Goal: Task Accomplishment & Management: Use online tool/utility

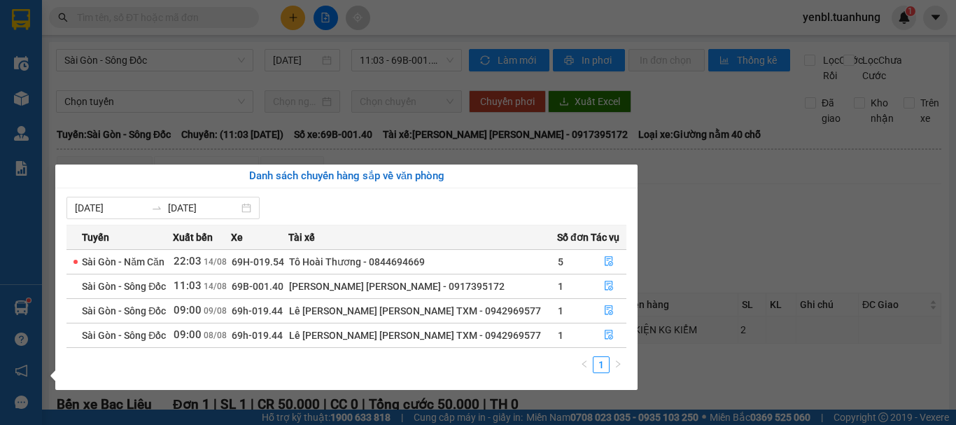
scroll to position [155, 0]
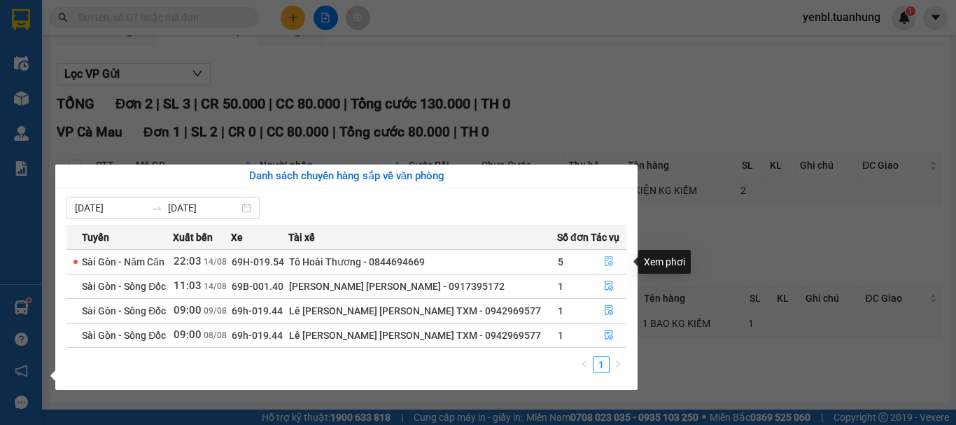
click at [607, 257] on icon "file-done" at bounding box center [609, 261] width 10 height 10
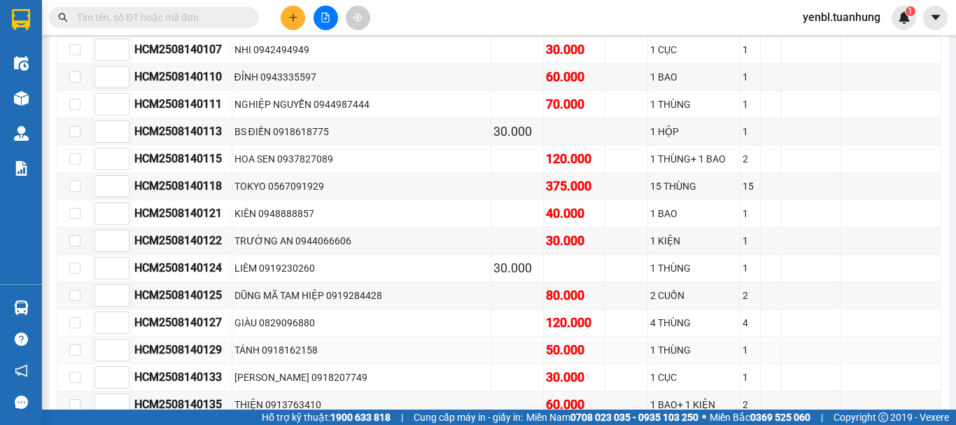
scroll to position [1973, 0]
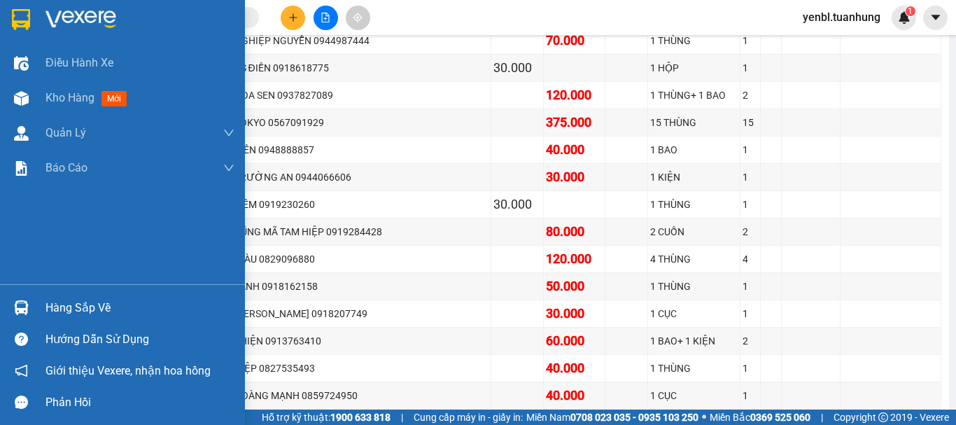
click at [87, 307] on div "Hàng sắp về" at bounding box center [139, 307] width 189 height 21
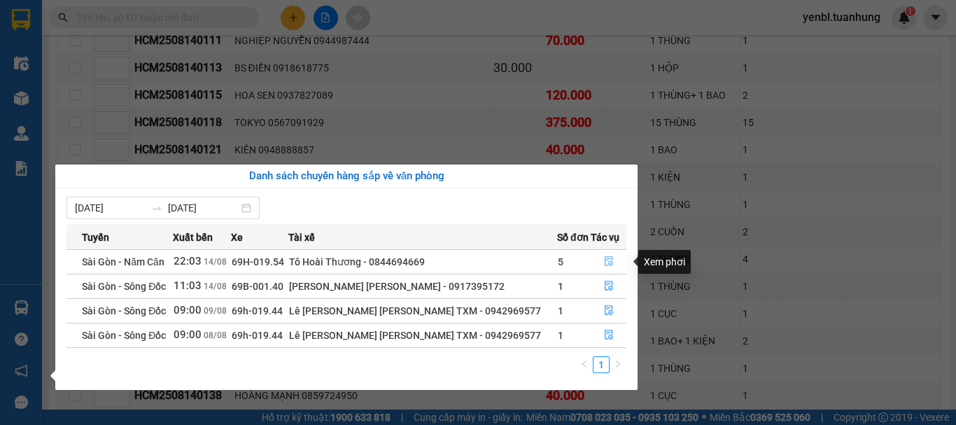
click at [604, 261] on icon "file-done" at bounding box center [609, 261] width 10 height 10
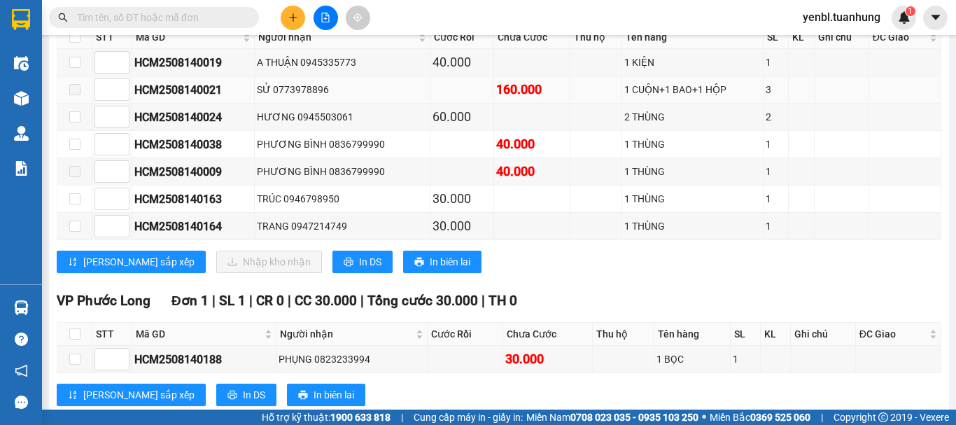
scroll to position [3862, 0]
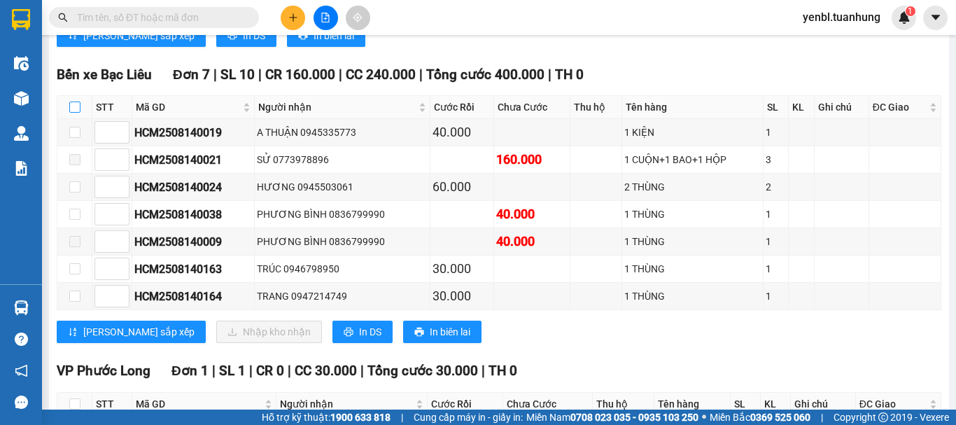
click at [77, 113] on input "checkbox" at bounding box center [74, 106] width 11 height 11
checkbox input "true"
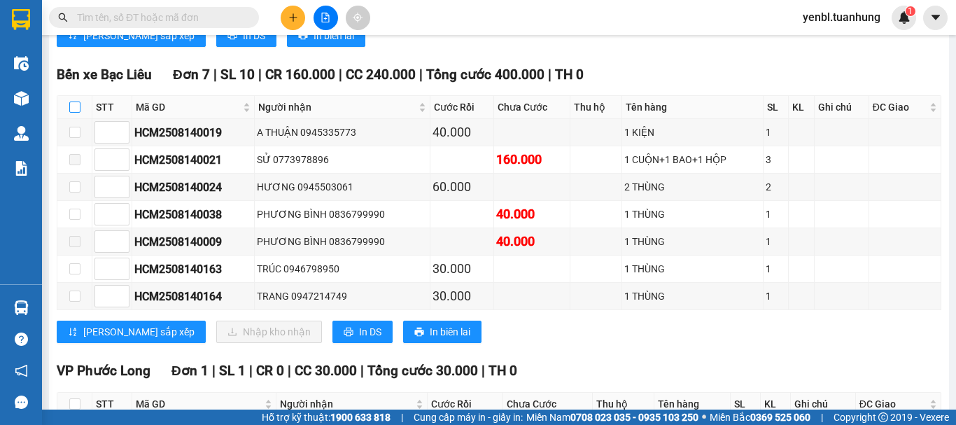
checkbox input "true"
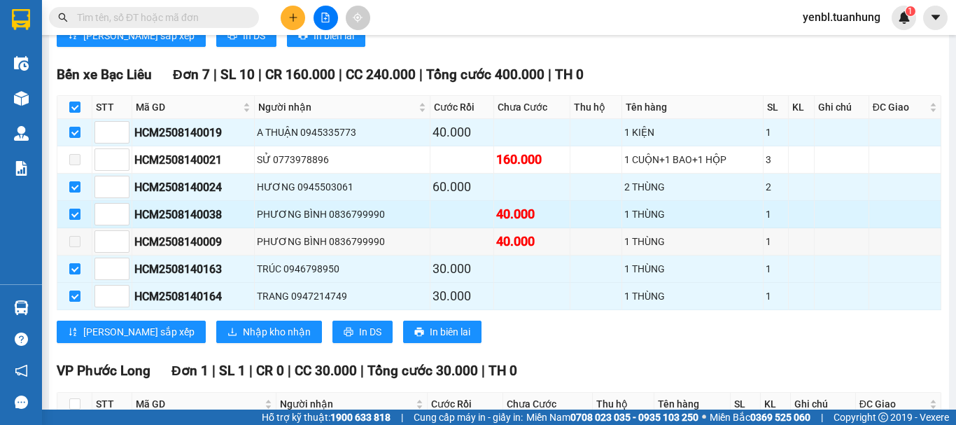
click at [74, 220] on input "checkbox" at bounding box center [74, 213] width 11 height 11
checkbox input "false"
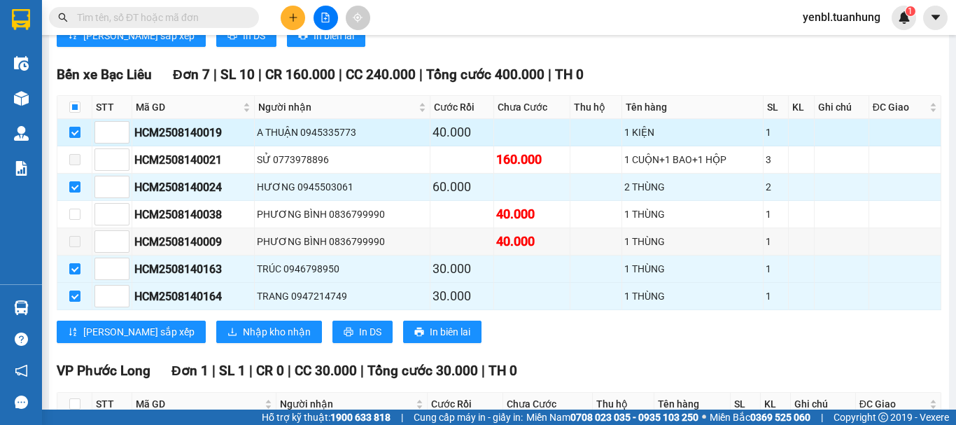
click at [78, 138] on input "checkbox" at bounding box center [74, 132] width 11 height 11
checkbox input "false"
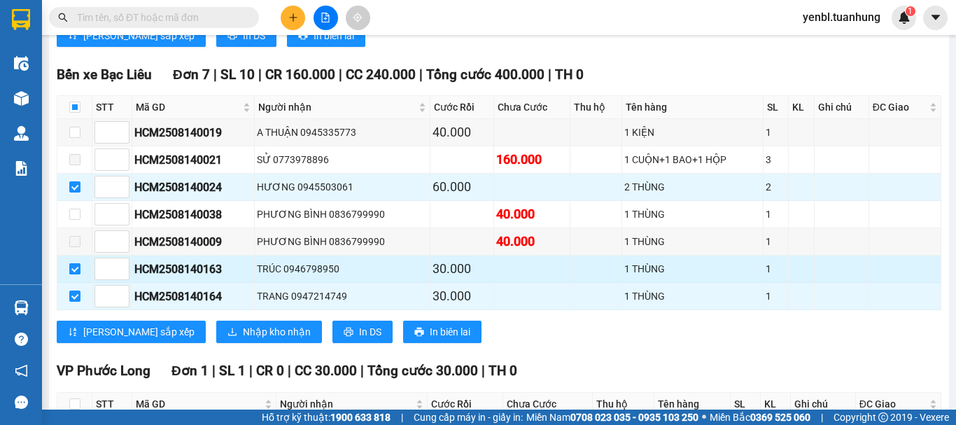
click at [77, 274] on input "checkbox" at bounding box center [74, 268] width 11 height 11
checkbox input "false"
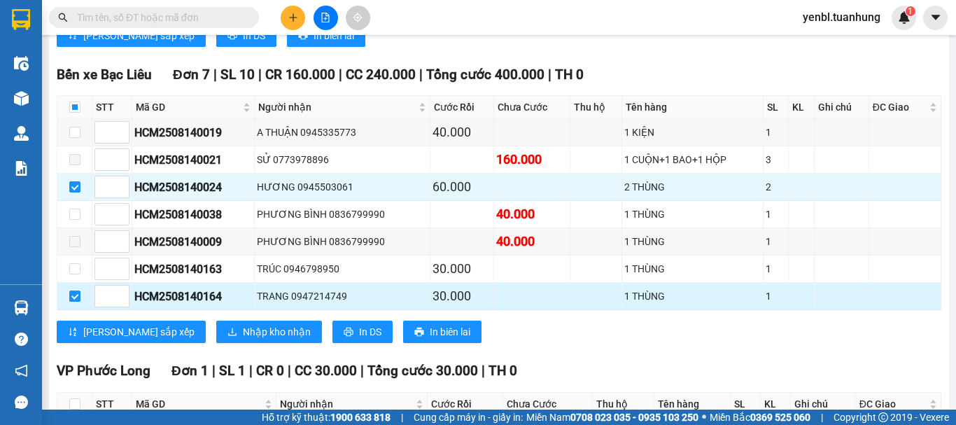
click at [68, 310] on td at bounding box center [74, 296] width 35 height 27
click at [80, 302] on input "checkbox" at bounding box center [74, 295] width 11 height 11
checkbox input "false"
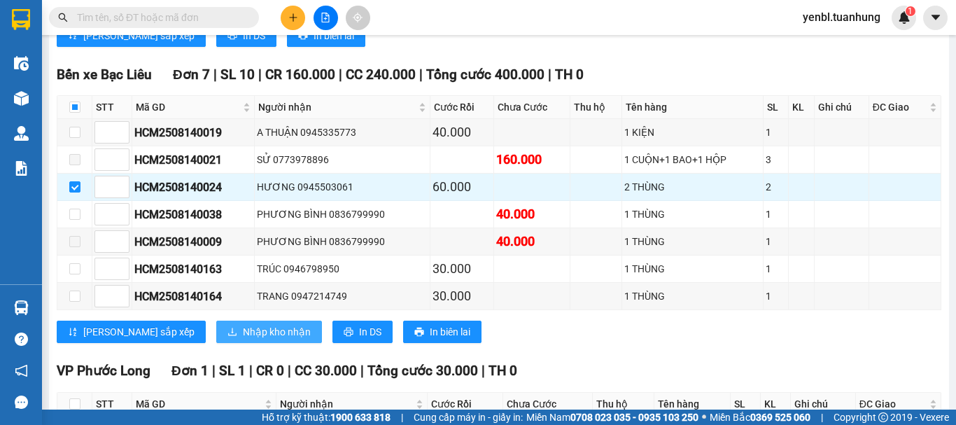
click at [243, 339] on span "Nhập kho nhận" at bounding box center [277, 331] width 68 height 15
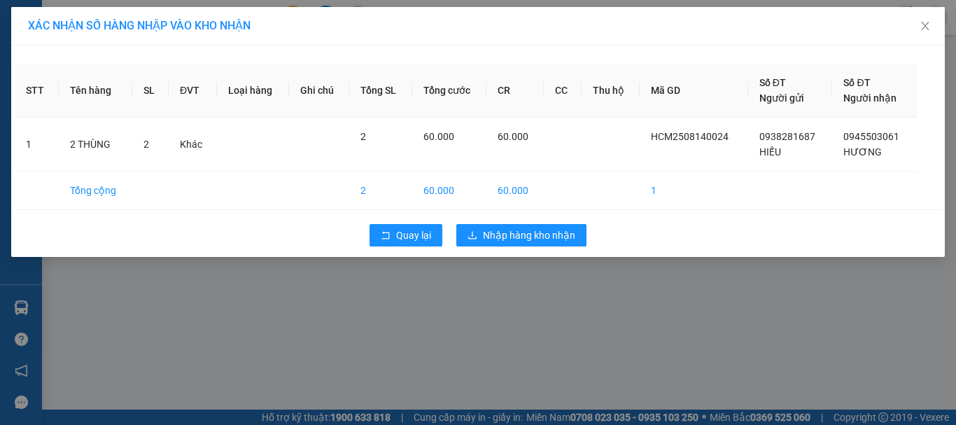
click at [517, 219] on div "Quay lại Nhập hàng kho nhận" at bounding box center [478, 235] width 926 height 36
click at [488, 233] on span "Nhập hàng kho nhận" at bounding box center [529, 234] width 92 height 15
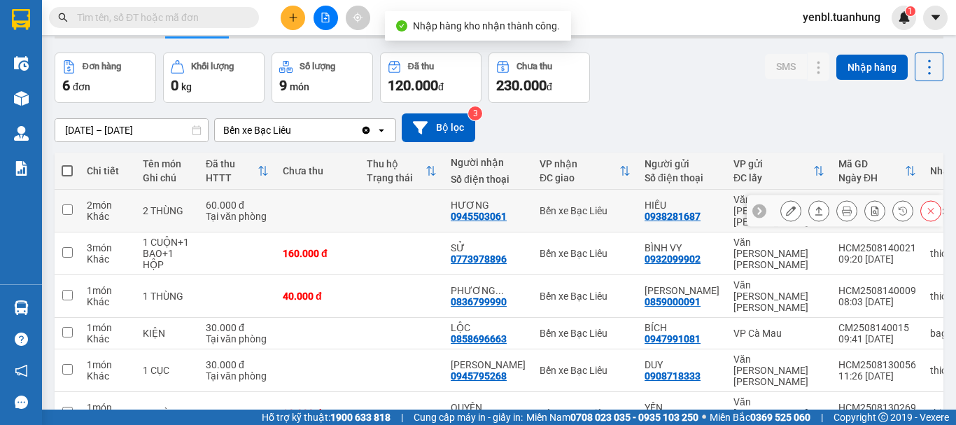
scroll to position [70, 0]
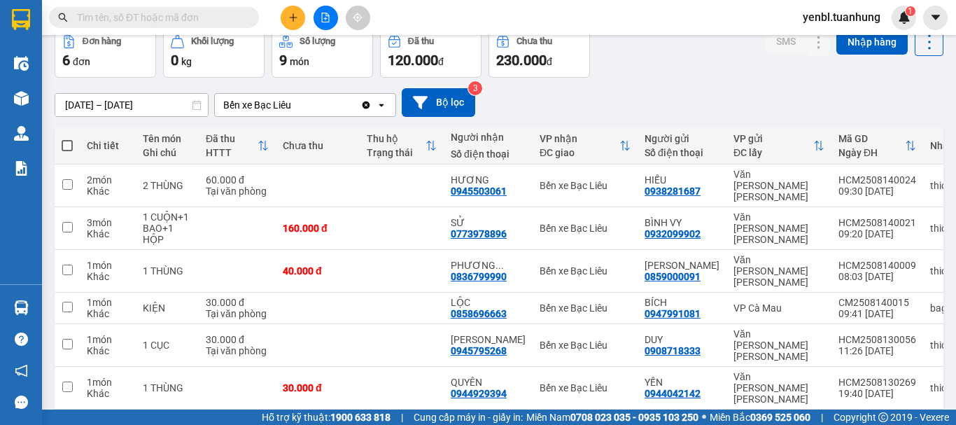
click at [190, 20] on input "text" at bounding box center [159, 17] width 165 height 15
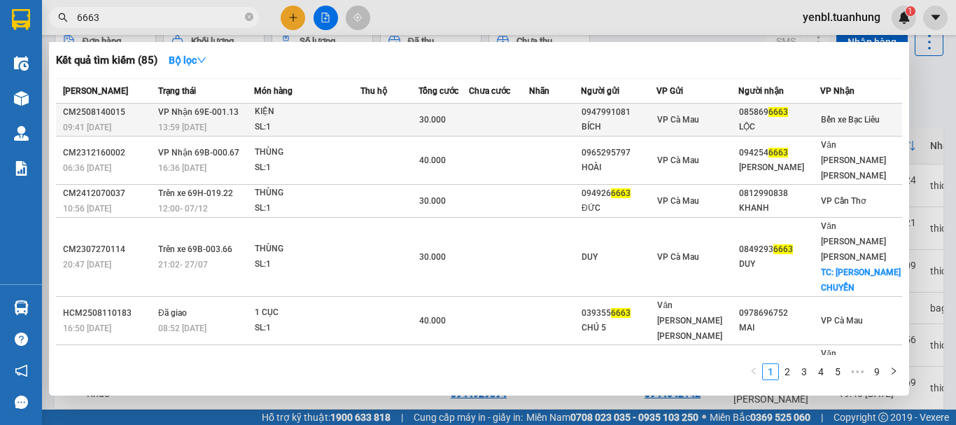
type input "6663"
click at [800, 124] on div "LỘC" at bounding box center [779, 127] width 80 height 15
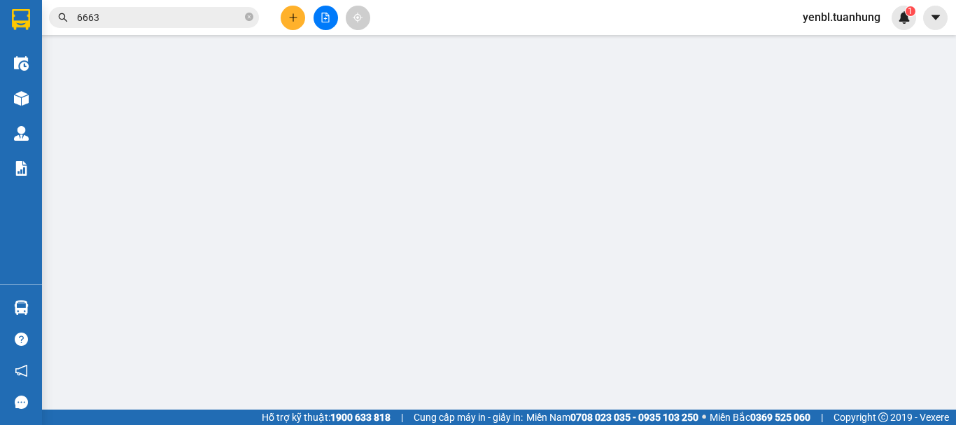
type input "0947991081"
type input "BÍCH"
type input "0858696663"
type input "LỘC"
type input "30.000"
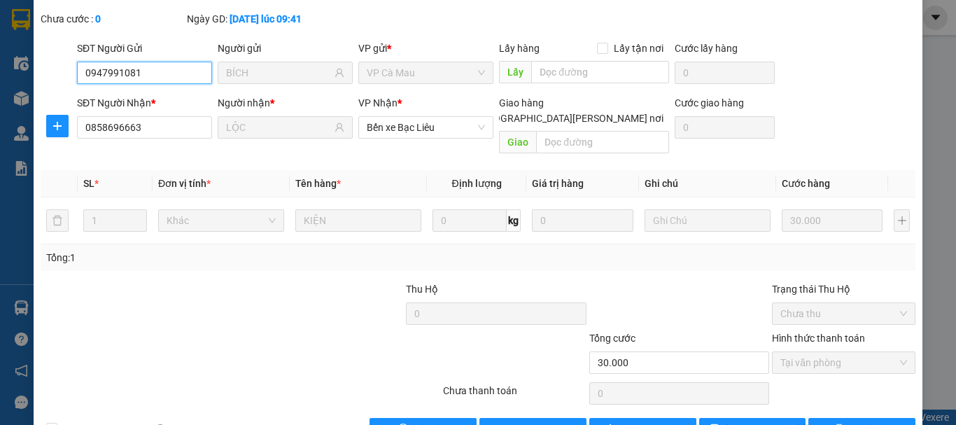
scroll to position [111, 0]
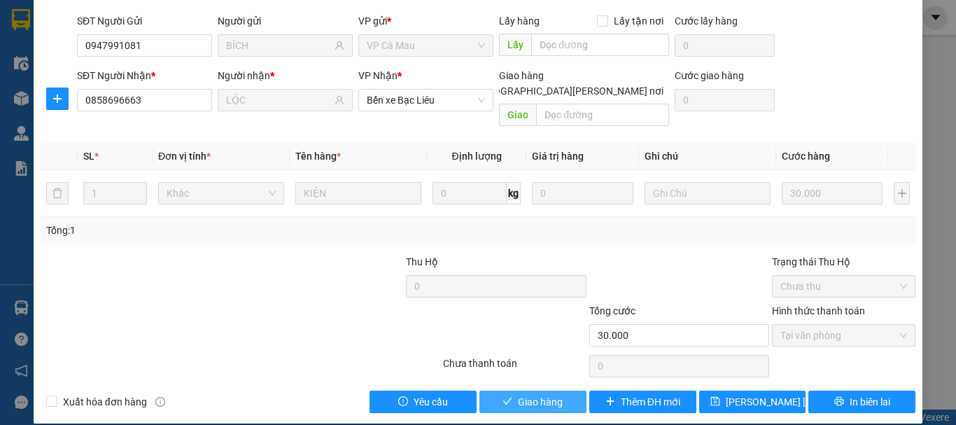
click at [527, 394] on span "Giao hàng" at bounding box center [540, 401] width 45 height 15
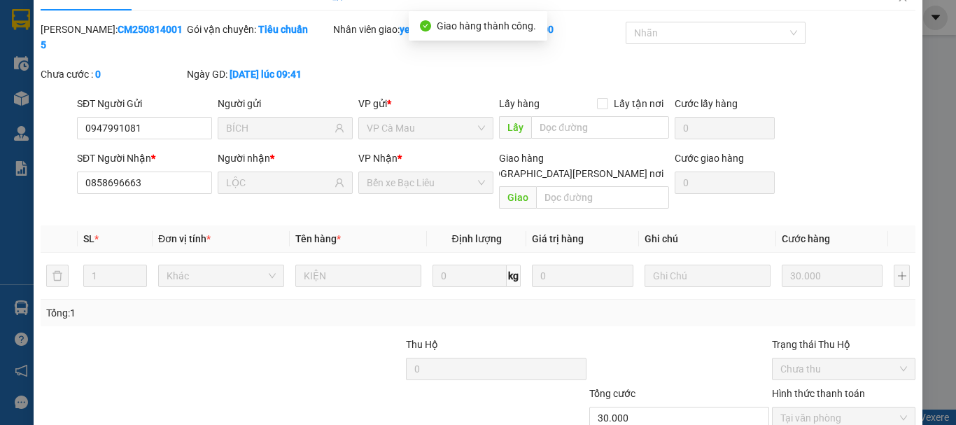
scroll to position [0, 0]
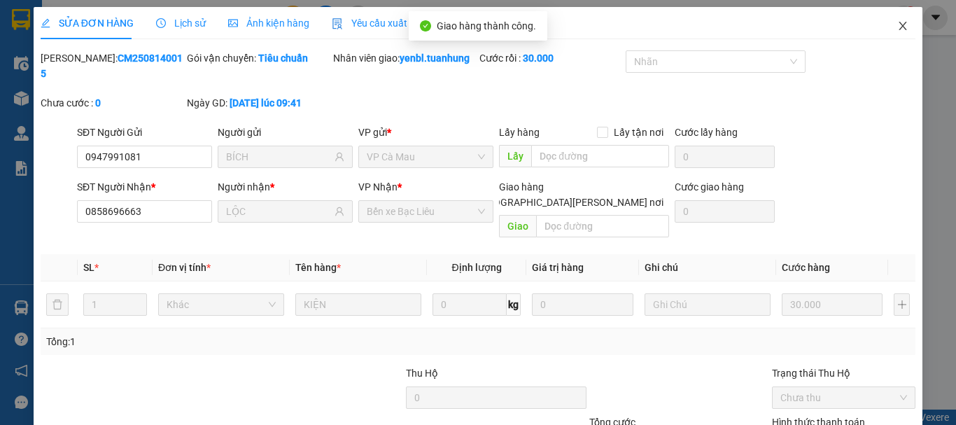
click at [897, 25] on icon "close" at bounding box center [902, 25] width 11 height 11
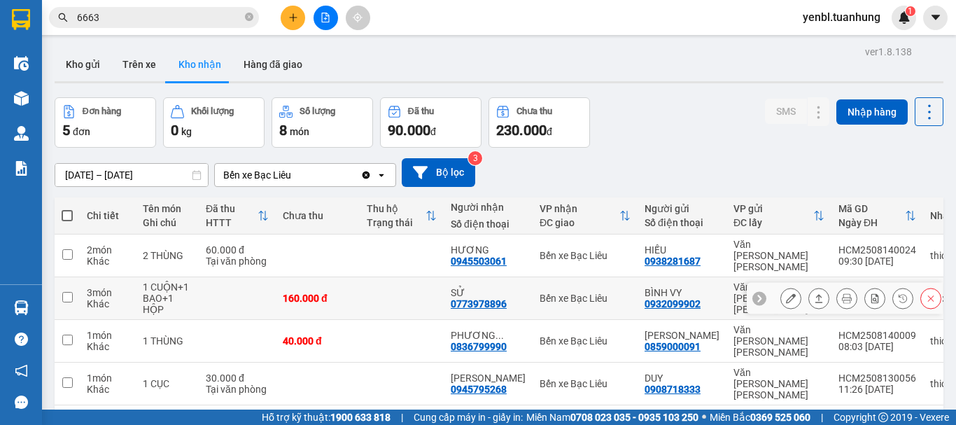
scroll to position [64, 0]
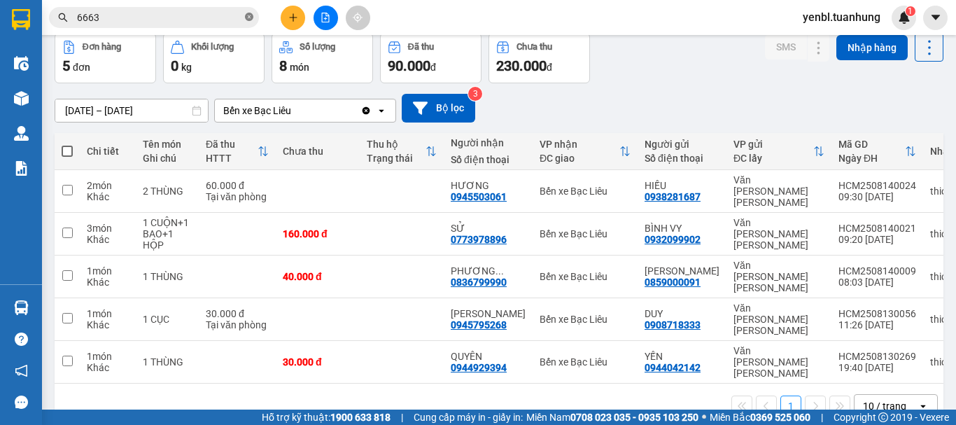
click at [248, 18] on icon "close-circle" at bounding box center [249, 17] width 8 height 8
click at [149, 17] on input "text" at bounding box center [159, 17] width 165 height 15
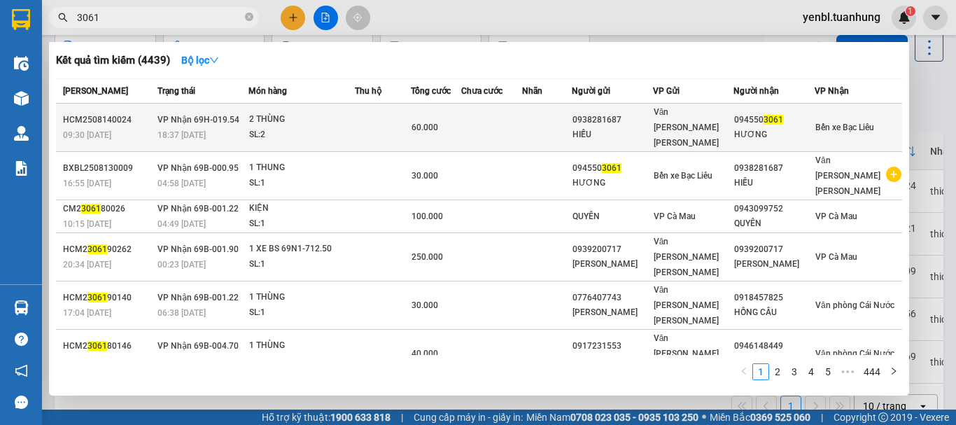
type input "3061"
click at [805, 113] on div "094550 3061" at bounding box center [774, 120] width 80 height 15
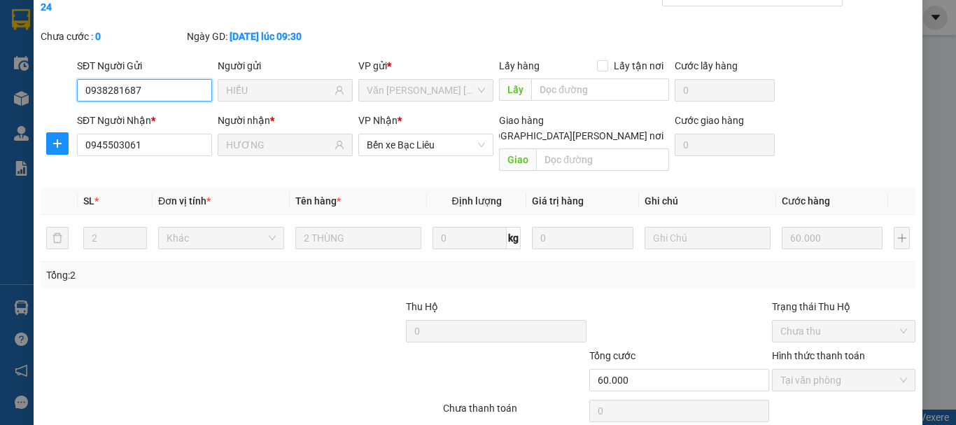
scroll to position [96, 0]
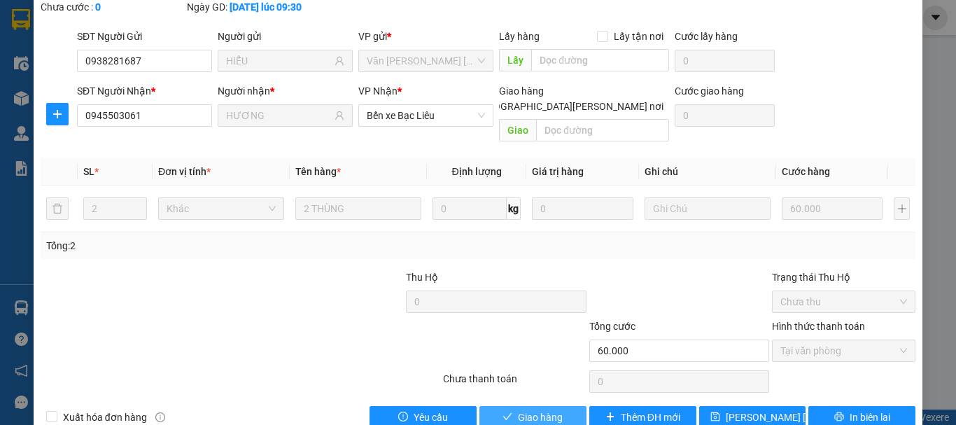
click at [556, 409] on span "Giao hàng" at bounding box center [540, 416] width 45 height 15
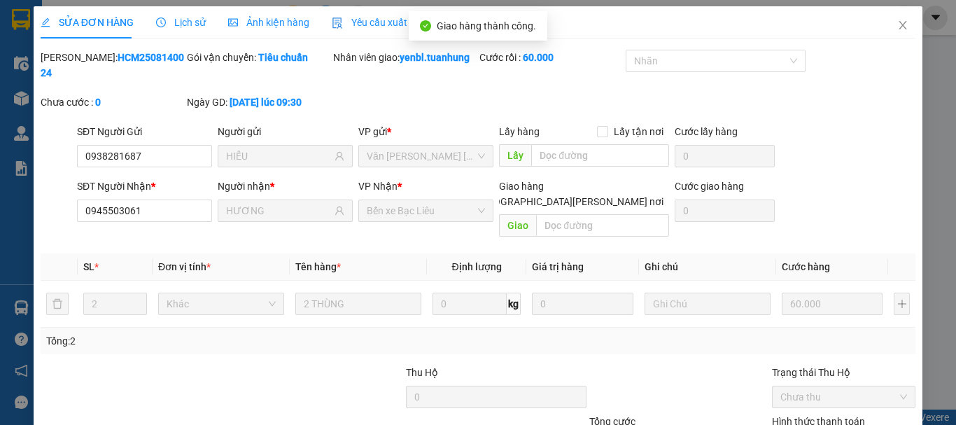
scroll to position [0, 0]
click at [897, 23] on icon "close" at bounding box center [902, 25] width 11 height 11
